Goal: Find specific page/section: Find specific page/section

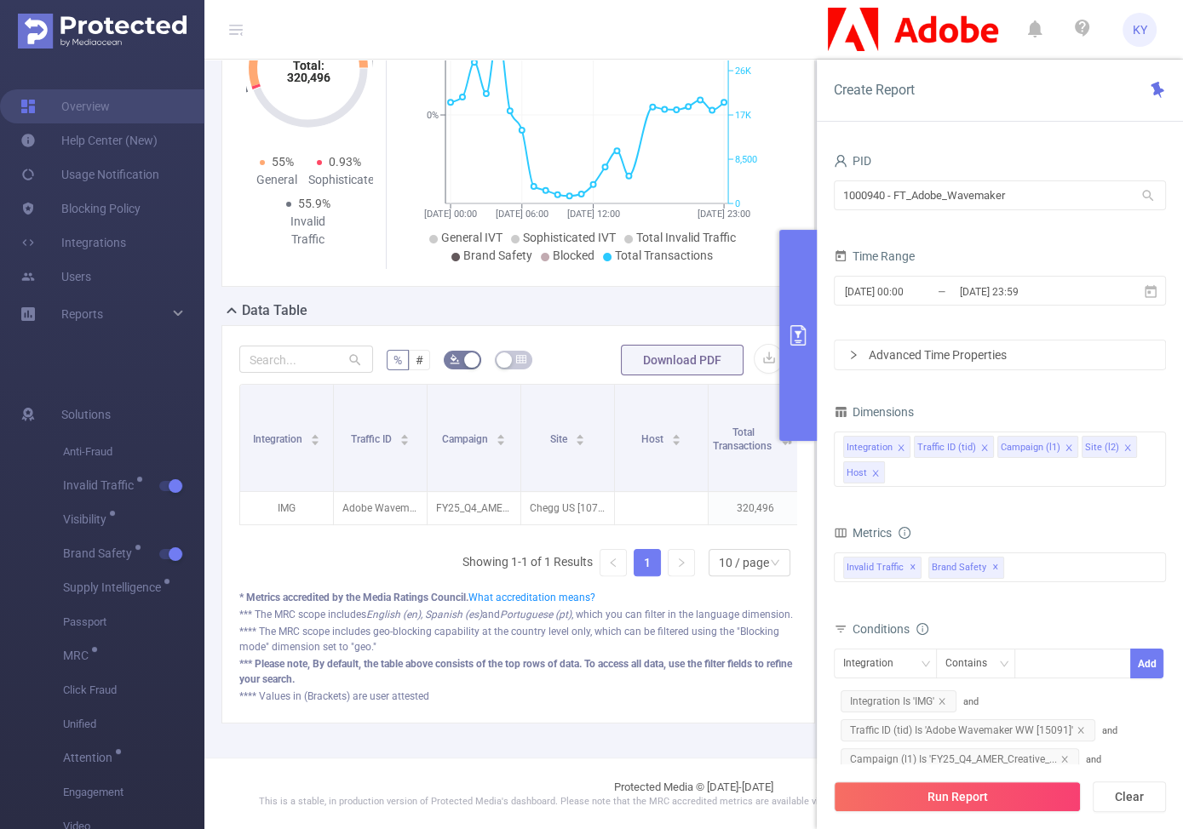
scroll to position [171, 0]
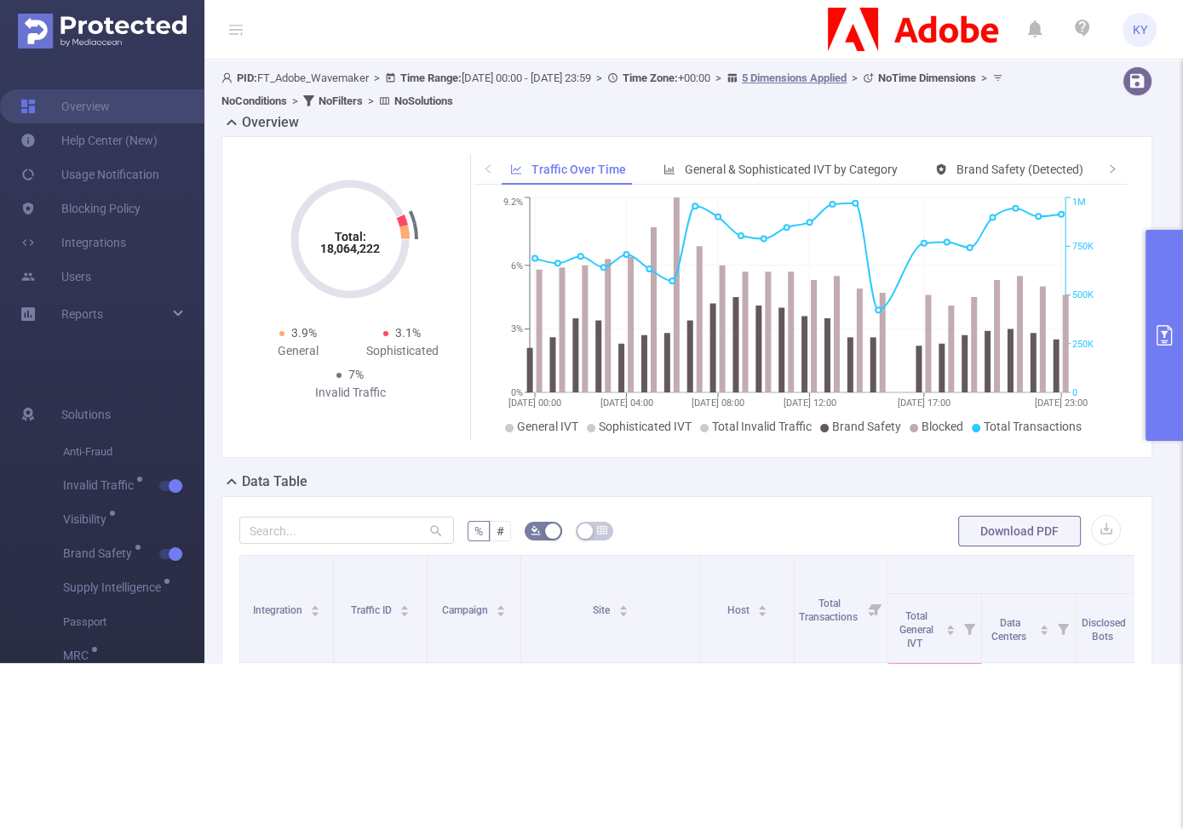
scroll to position [388, 0]
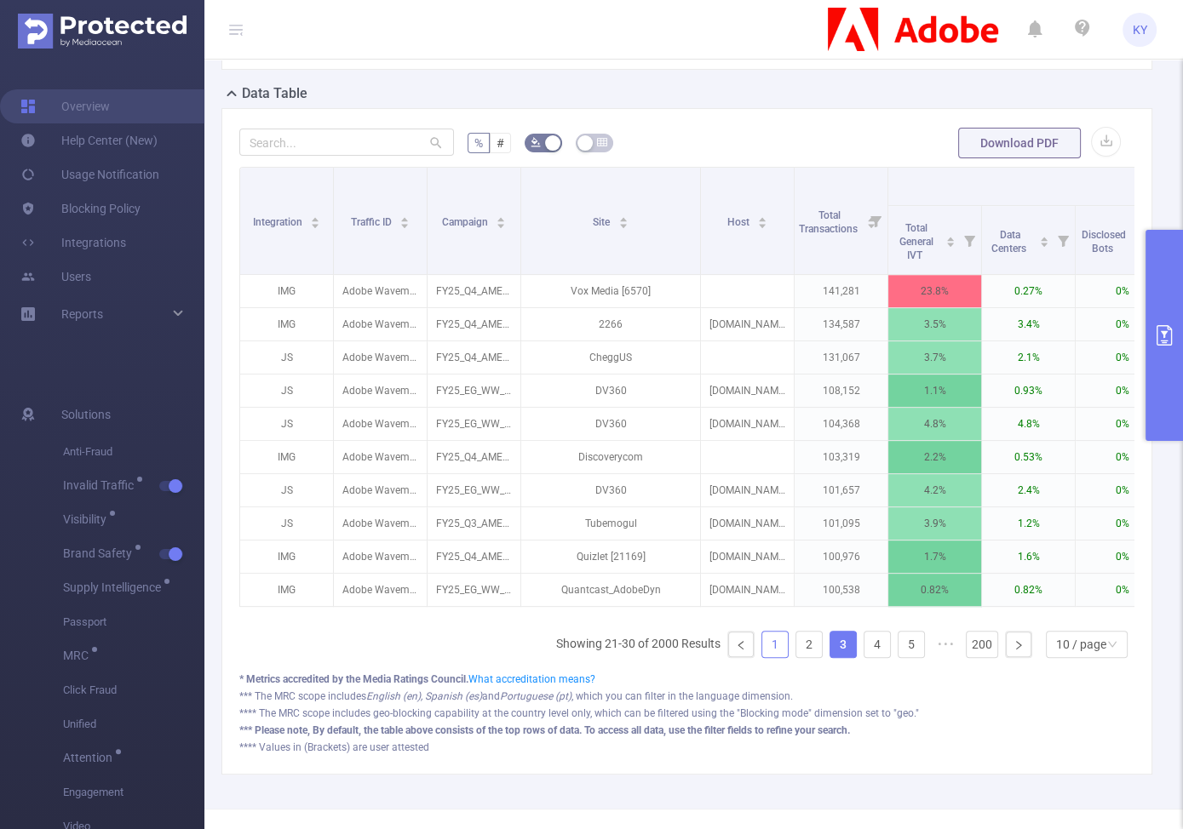
click at [776, 639] on link "1" at bounding box center [775, 645] width 26 height 26
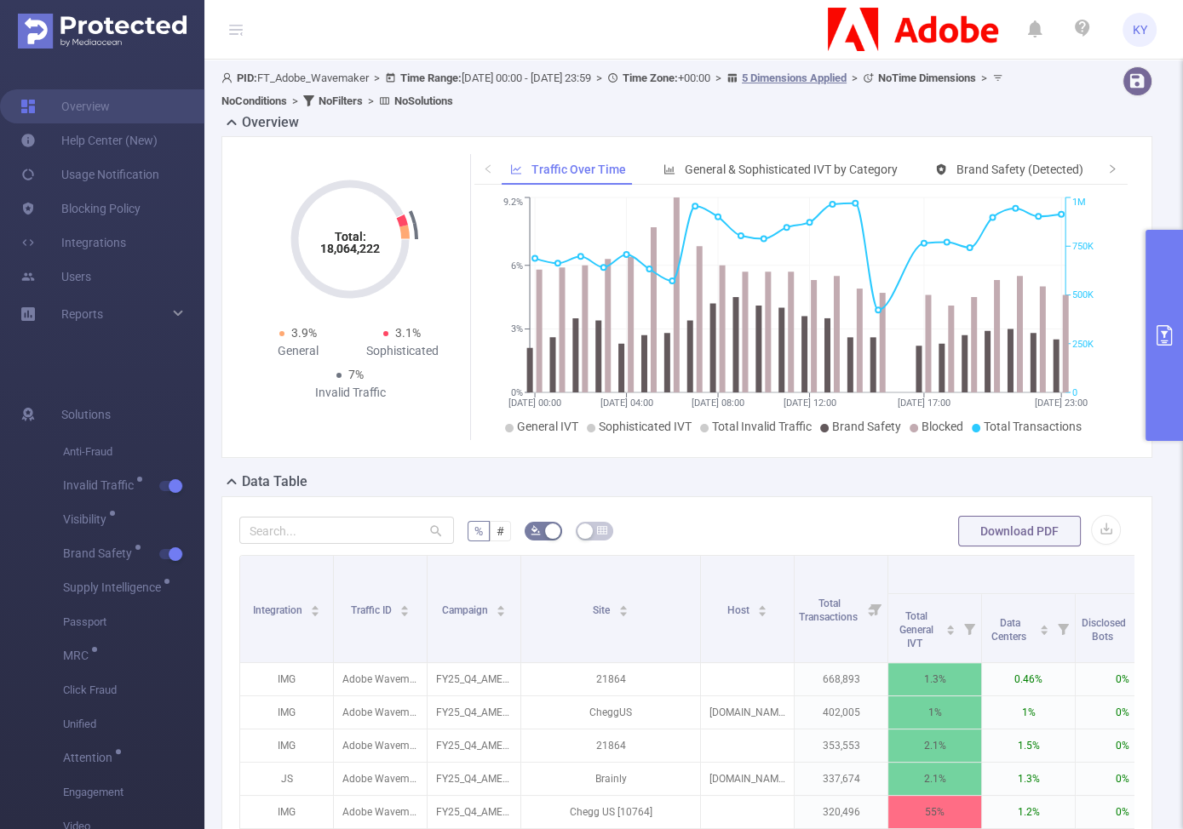
scroll to position [350, 0]
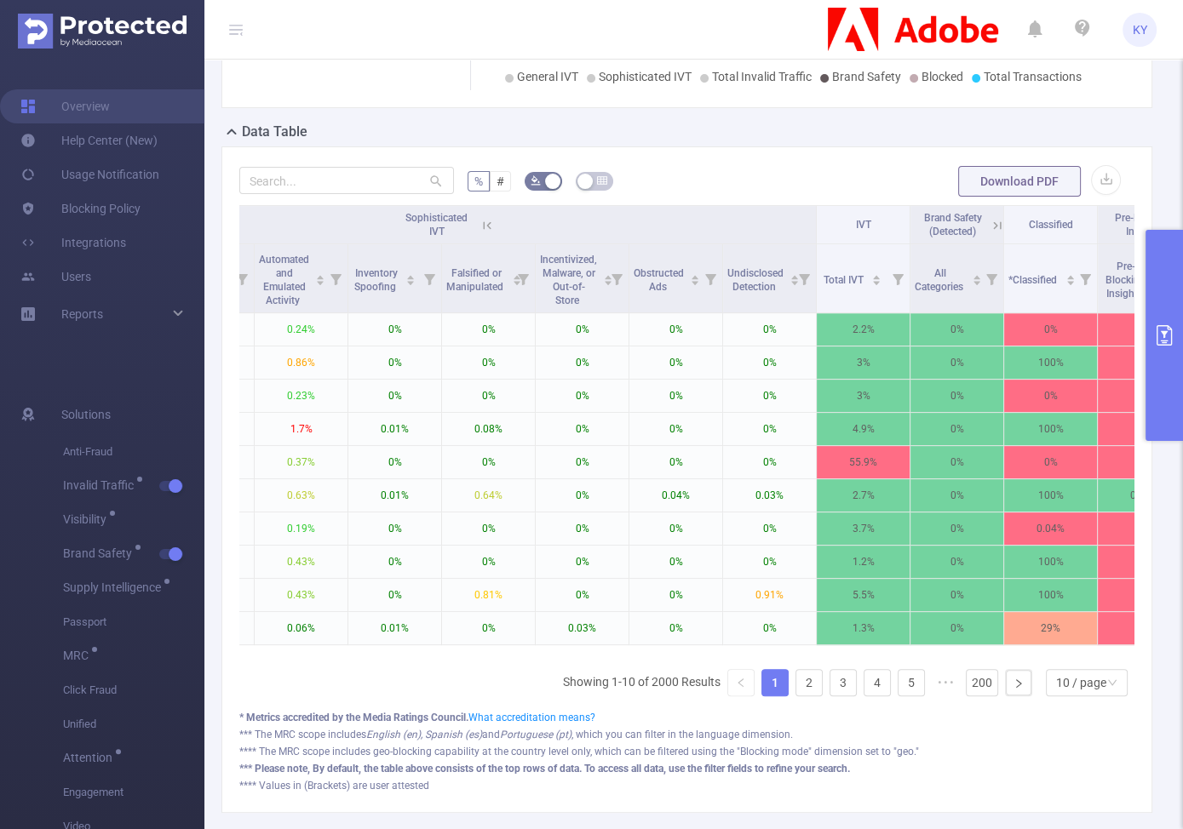
click at [487, 219] on icon at bounding box center [486, 225] width 15 height 15
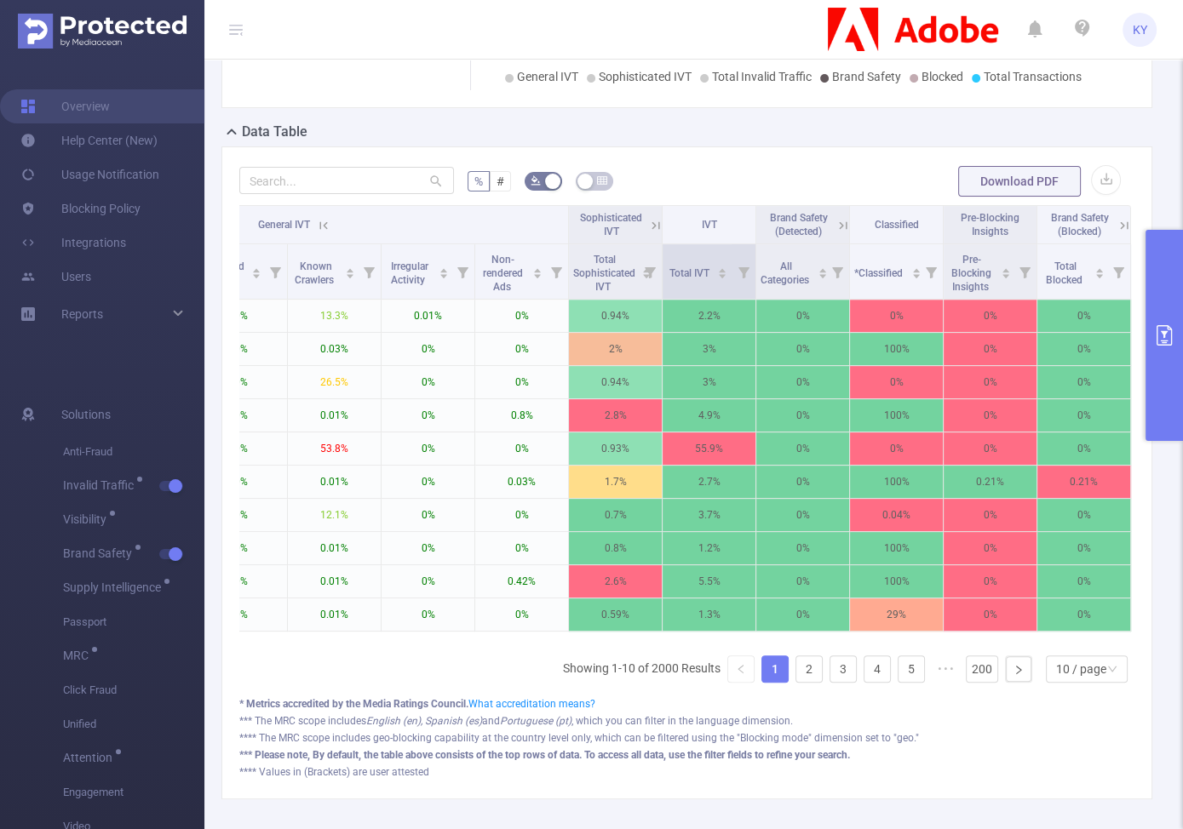
click at [738, 273] on icon at bounding box center [743, 272] width 11 height 11
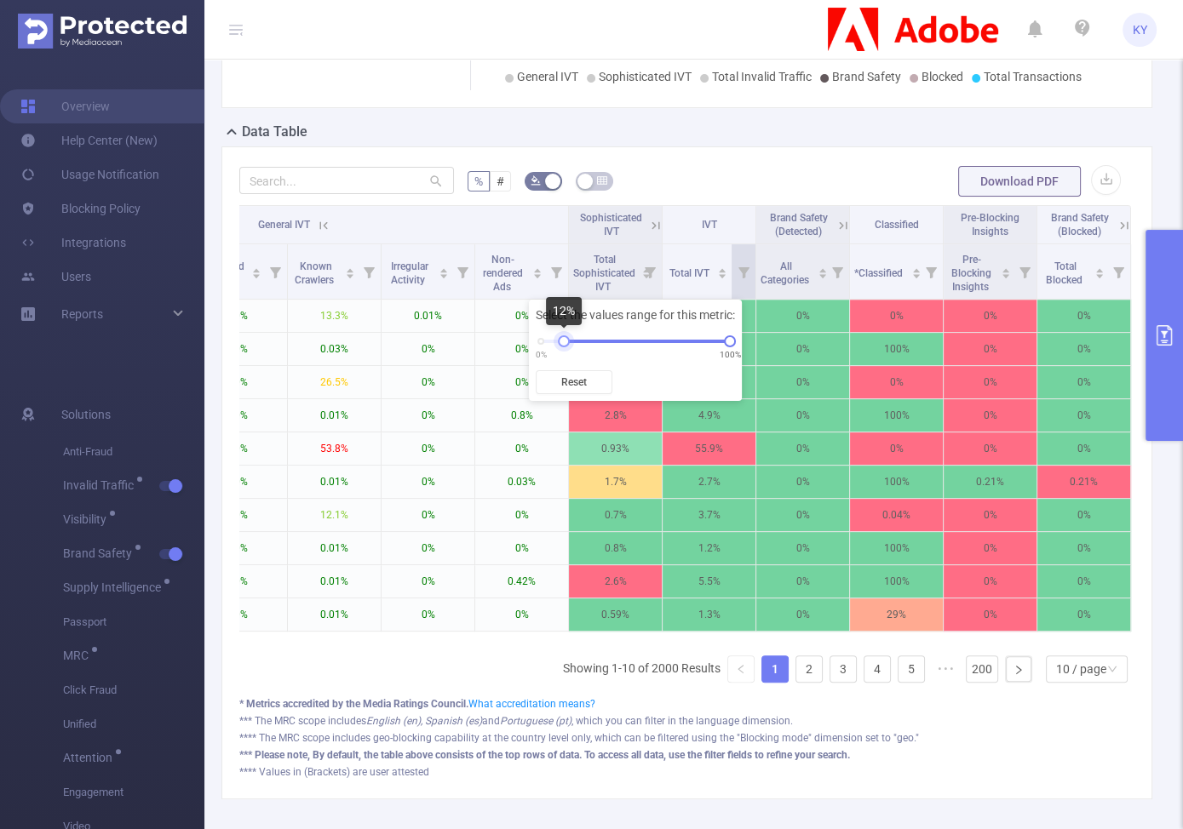
drag, startPoint x: 541, startPoint y: 345, endPoint x: 564, endPoint y: 346, distance: 22.2
click at [564, 346] on div at bounding box center [564, 341] width 12 height 12
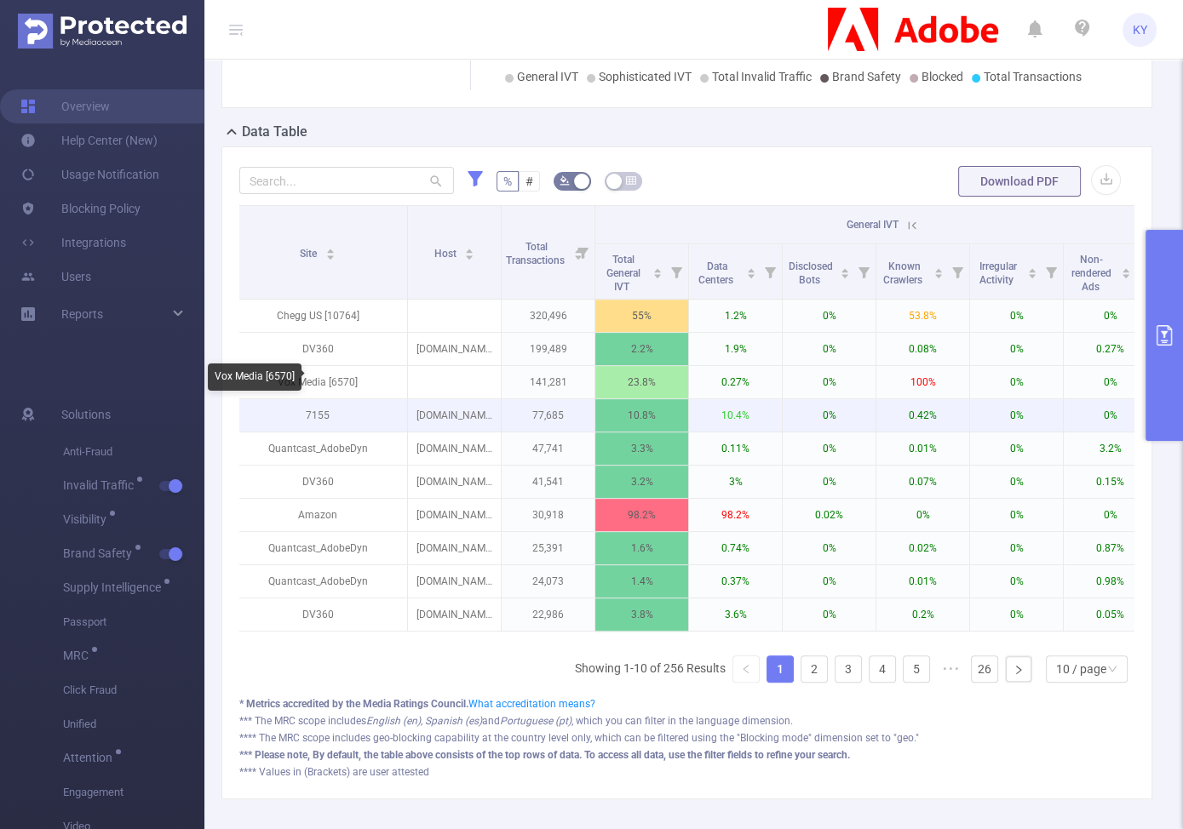
scroll to position [0, 564]
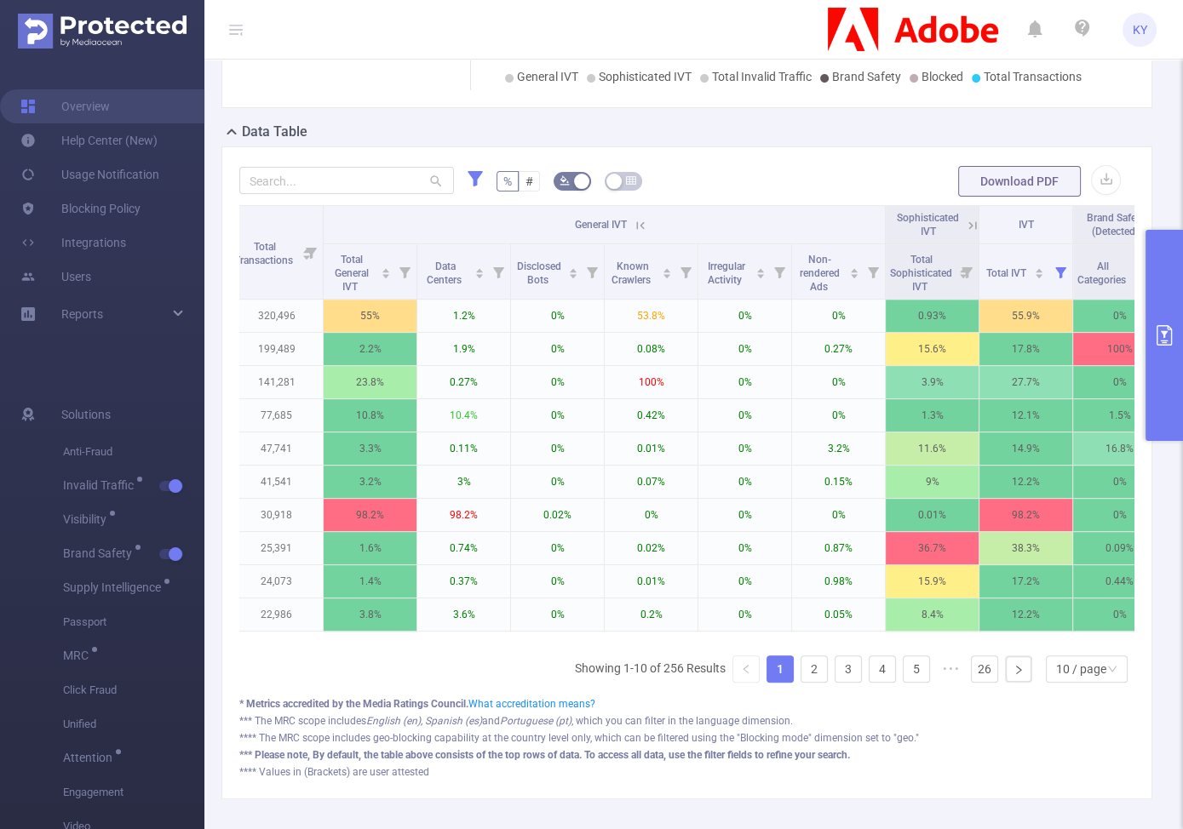
click at [976, 221] on icon at bounding box center [972, 225] width 15 height 15
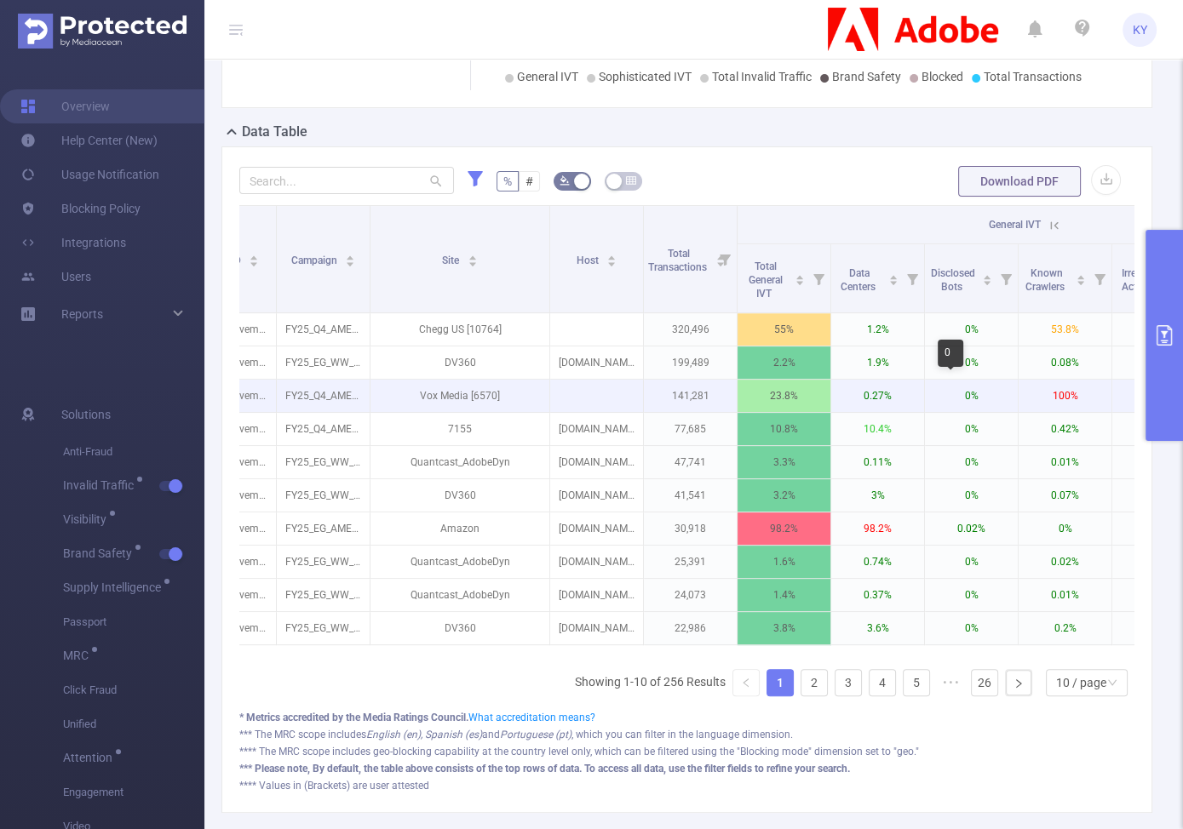
scroll to position [0, 101]
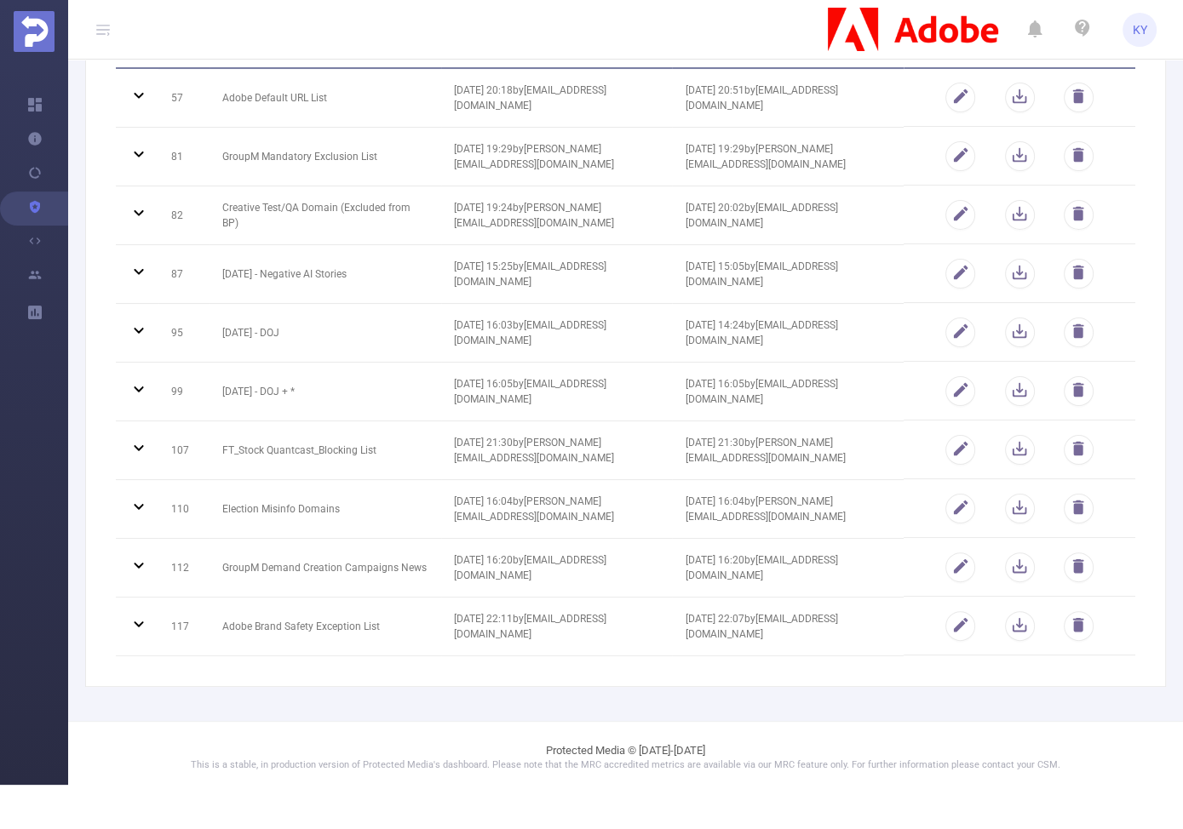
scroll to position [161, 0]
